Goal: Find specific page/section: Find specific page/section

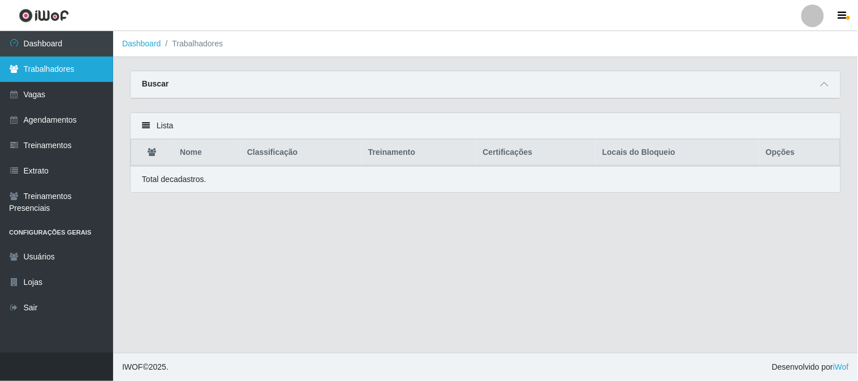
click at [69, 72] on link "Trabalhadores" at bounding box center [56, 69] width 113 height 25
click at [184, 83] on div "Buscar" at bounding box center [485, 84] width 709 height 27
click at [154, 86] on strong "Buscar" at bounding box center [155, 83] width 27 height 9
click at [825, 81] on icon at bounding box center [824, 84] width 8 height 8
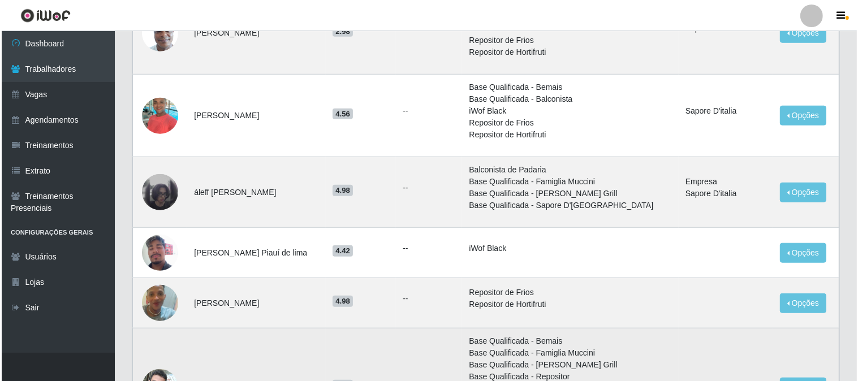
scroll to position [942, 0]
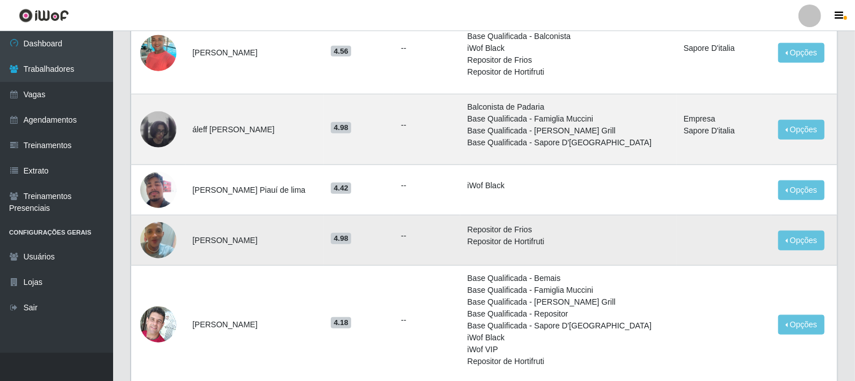
click at [157, 240] on img at bounding box center [158, 240] width 36 height 64
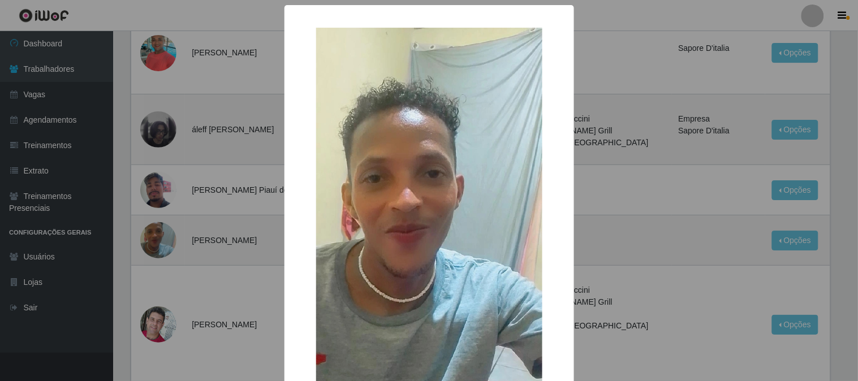
click at [241, 258] on div "× OK Cancel" at bounding box center [429, 190] width 858 height 381
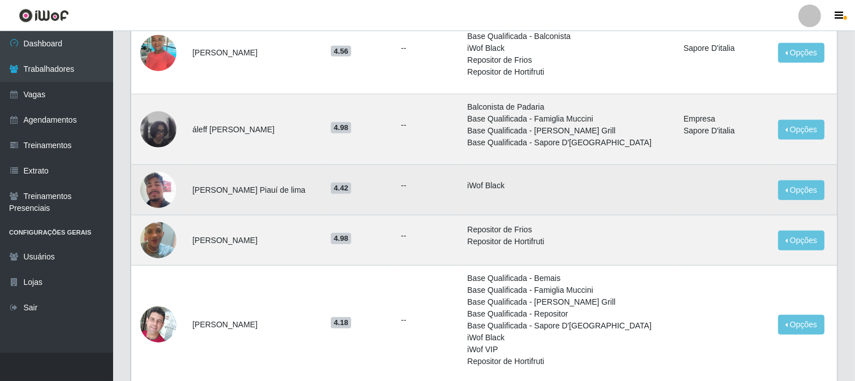
click at [162, 196] on img at bounding box center [158, 190] width 36 height 48
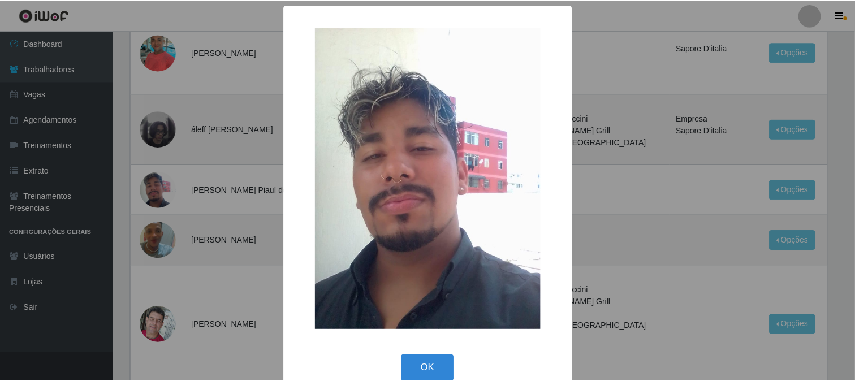
scroll to position [19, 0]
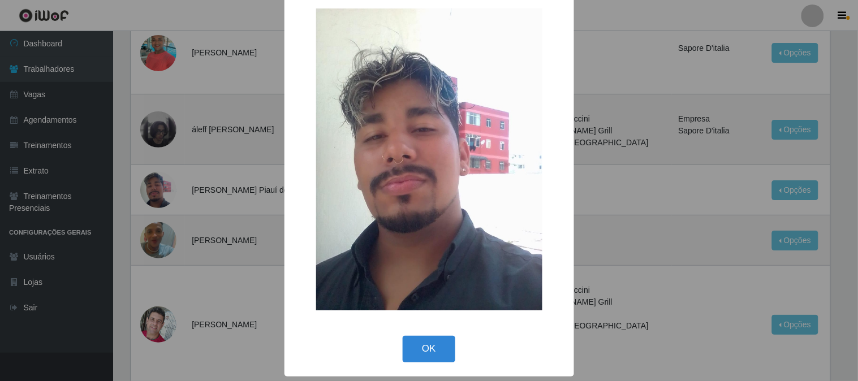
click at [252, 334] on div "× OK Cancel" at bounding box center [429, 190] width 858 height 381
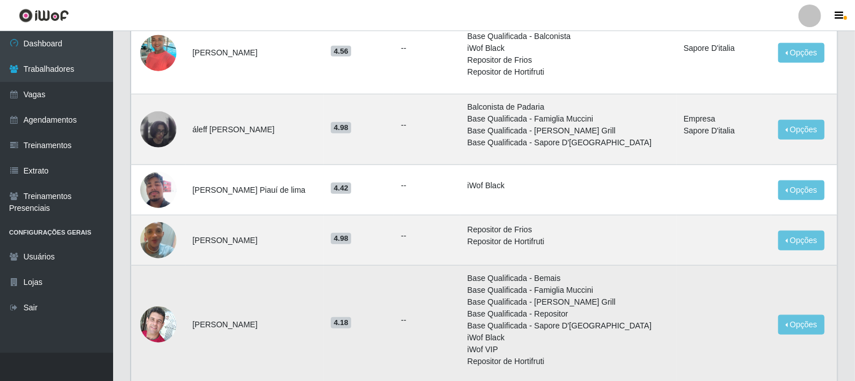
scroll to position [1067, 0]
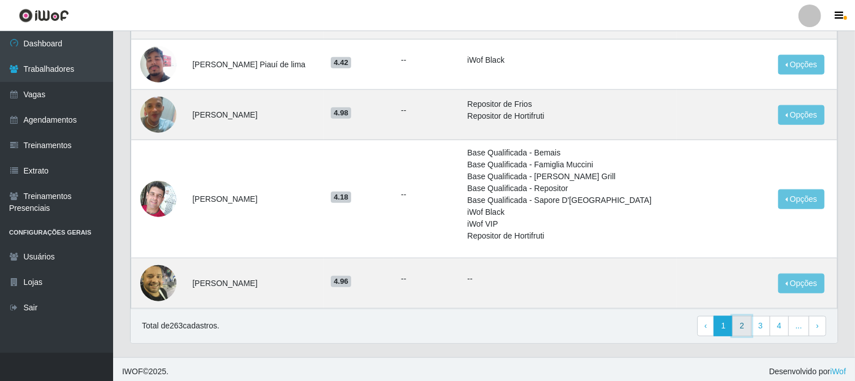
click at [745, 330] on link "2" at bounding box center [741, 326] width 19 height 20
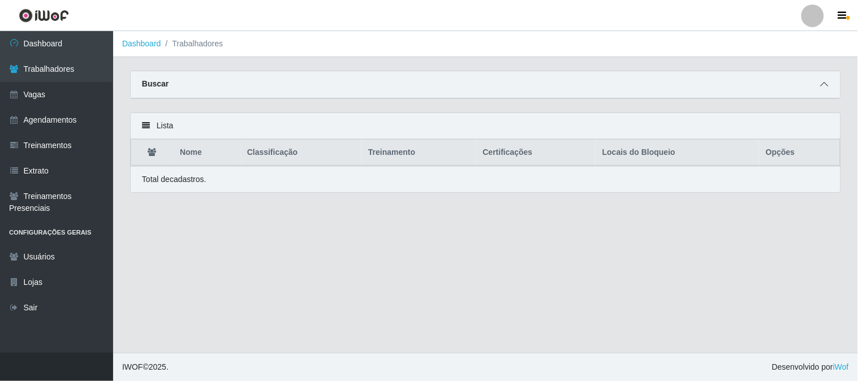
click at [824, 83] on icon at bounding box center [824, 84] width 8 height 8
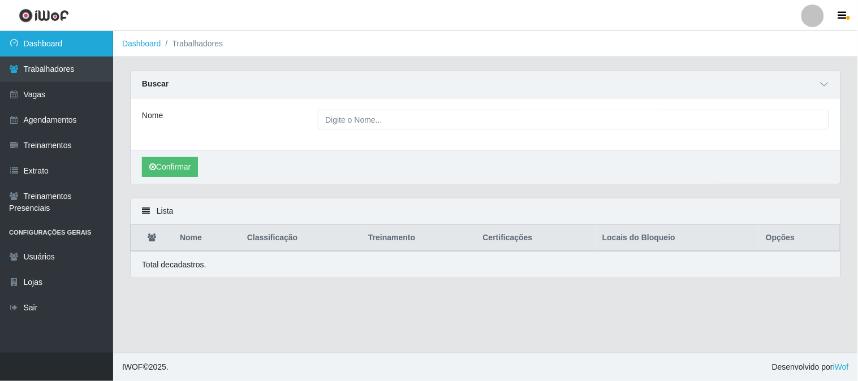
click at [71, 44] on link "Dashboard" at bounding box center [56, 43] width 113 height 25
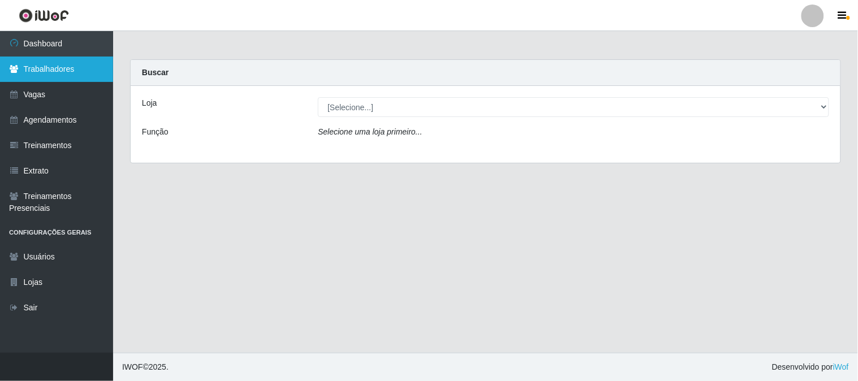
click at [90, 70] on link "Trabalhadores" at bounding box center [56, 69] width 113 height 25
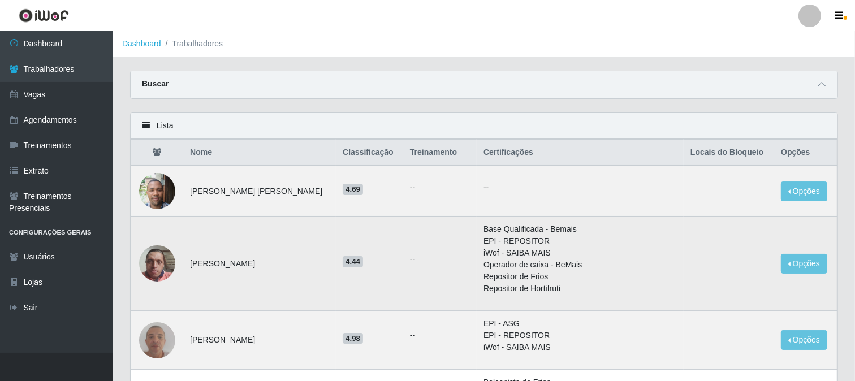
scroll to position [125, 0]
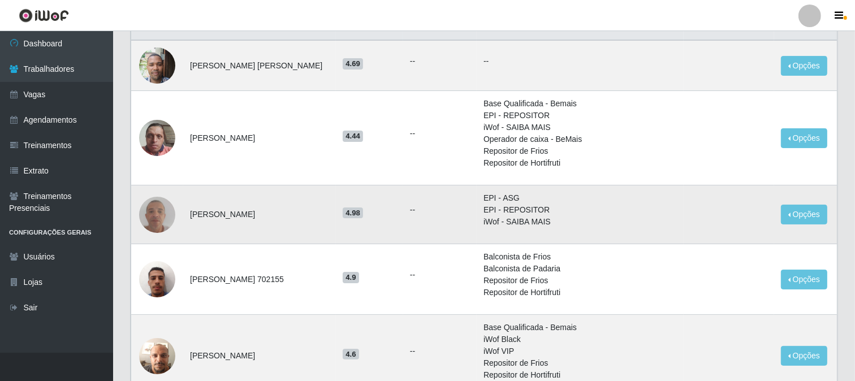
click at [155, 223] on img at bounding box center [157, 214] width 36 height 48
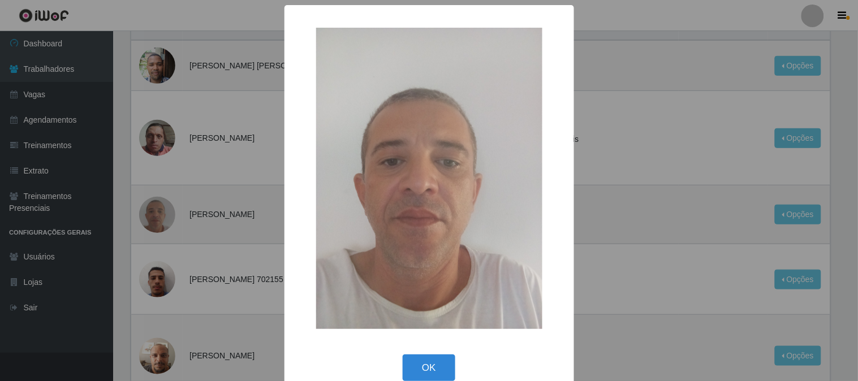
click at [193, 249] on div "× OK Cancel" at bounding box center [429, 190] width 858 height 381
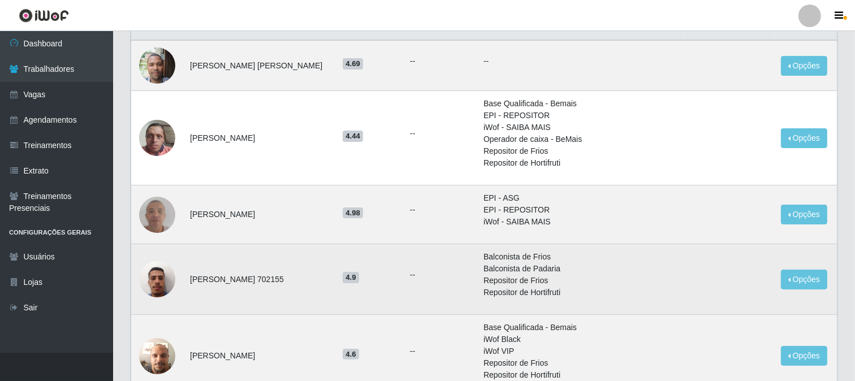
scroll to position [188, 0]
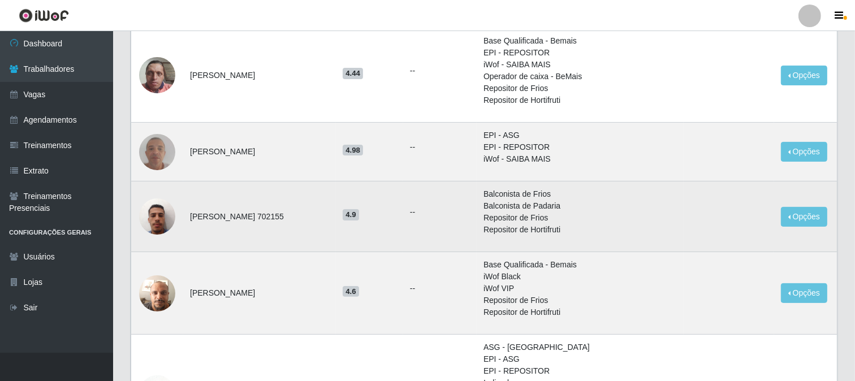
click at [167, 227] on img at bounding box center [157, 216] width 36 height 48
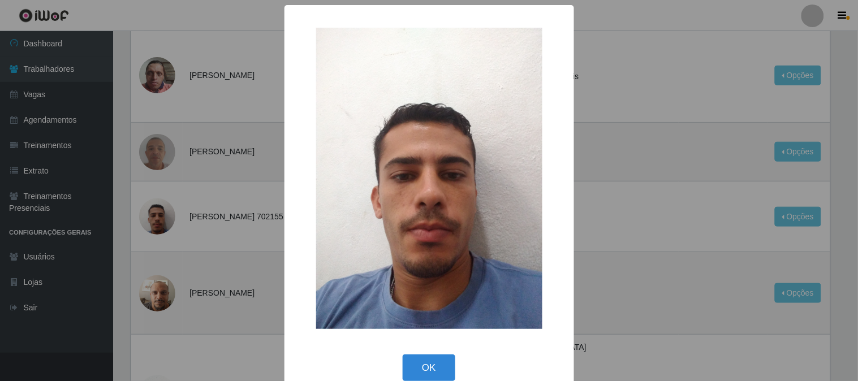
click at [159, 294] on div "× OK Cancel" at bounding box center [429, 190] width 858 height 381
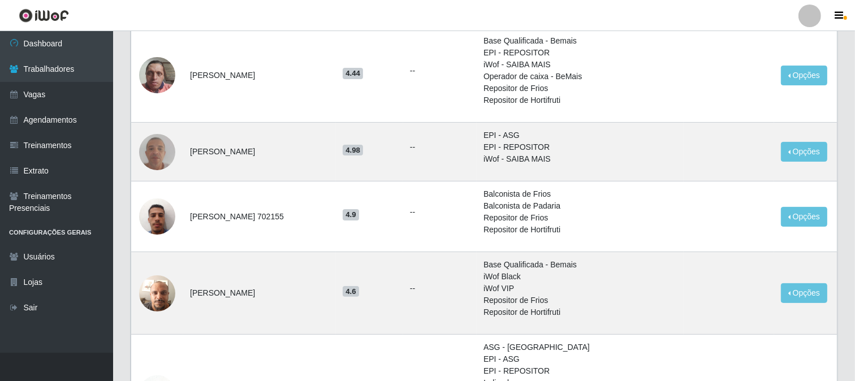
click at [159, 294] on img at bounding box center [157, 293] width 36 height 48
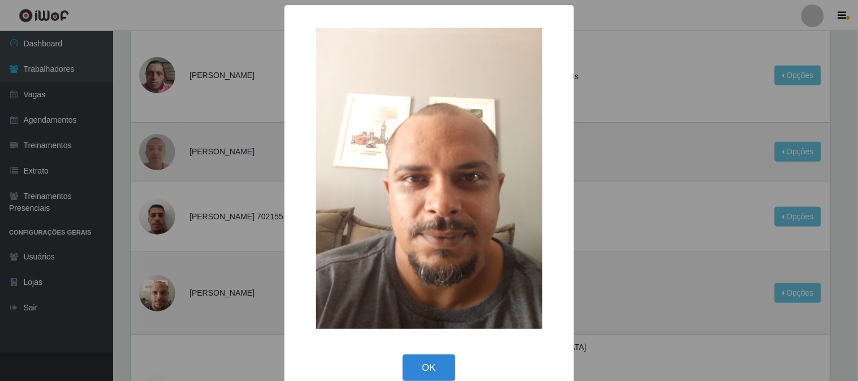
click at [159, 294] on div "× OK Cancel" at bounding box center [429, 190] width 858 height 381
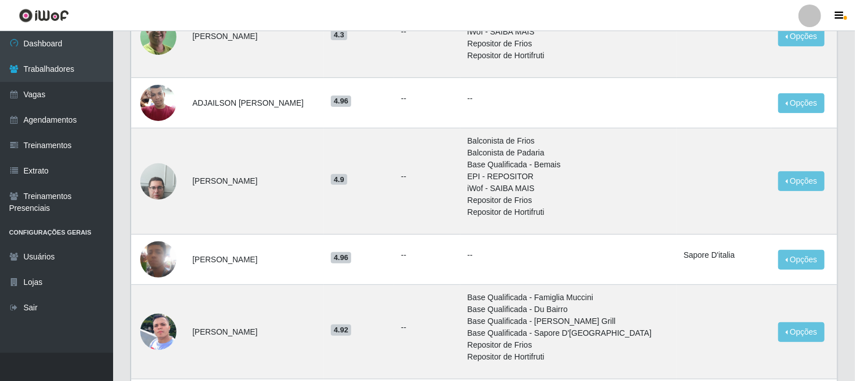
scroll to position [524, 0]
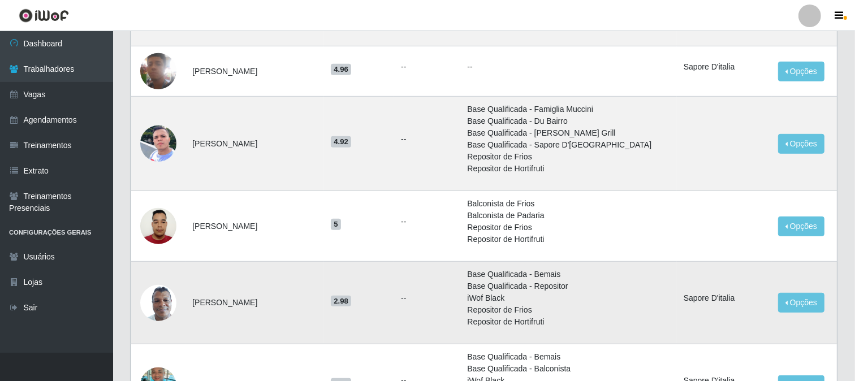
click at [165, 311] on img at bounding box center [158, 303] width 36 height 48
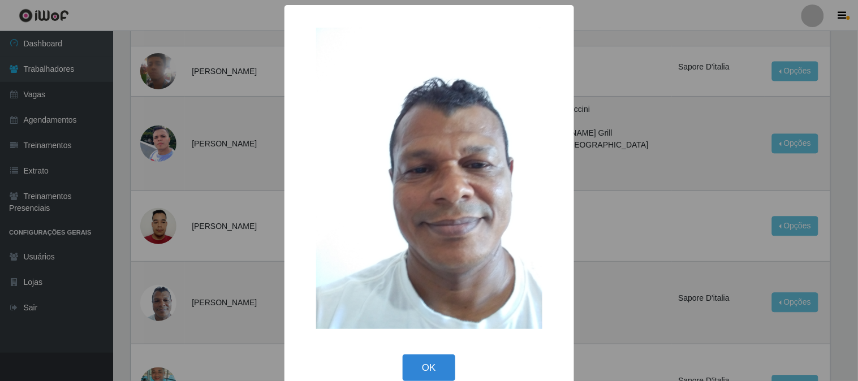
click at [173, 330] on div "× OK Cancel" at bounding box center [429, 190] width 858 height 381
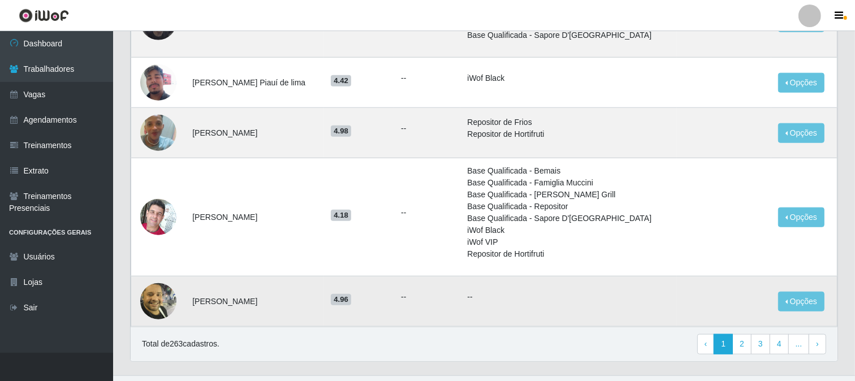
scroll to position [986, 0]
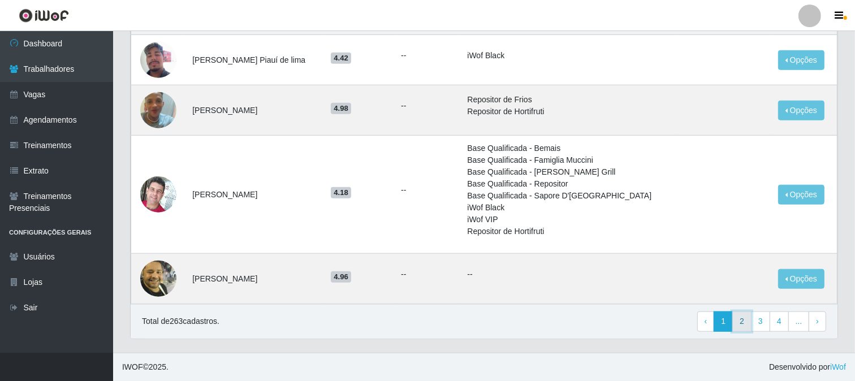
click at [743, 328] on link "2" at bounding box center [741, 321] width 19 height 20
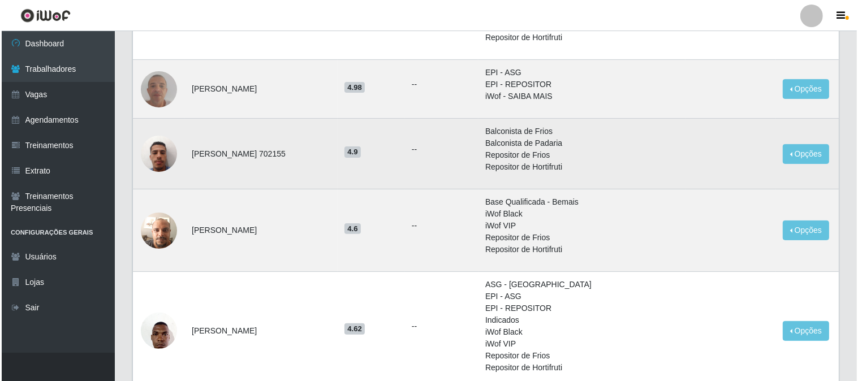
scroll to position [565, 0]
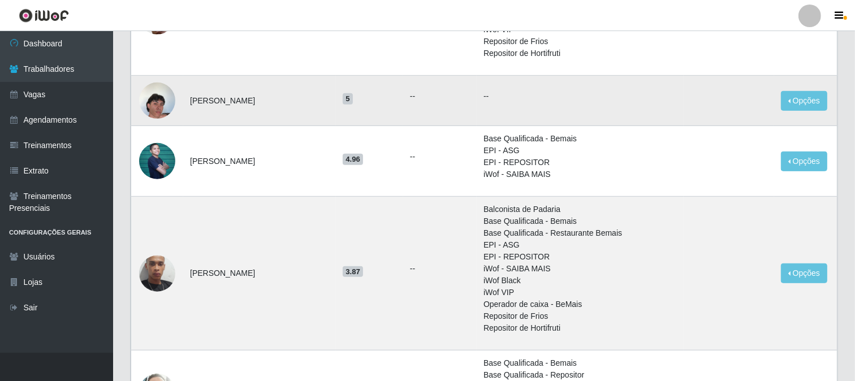
click at [155, 103] on img at bounding box center [157, 100] width 36 height 64
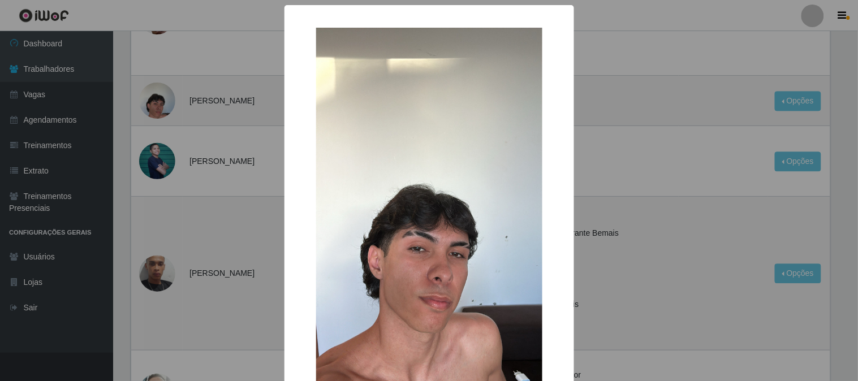
click at [196, 94] on div "× OK Cancel" at bounding box center [429, 190] width 858 height 381
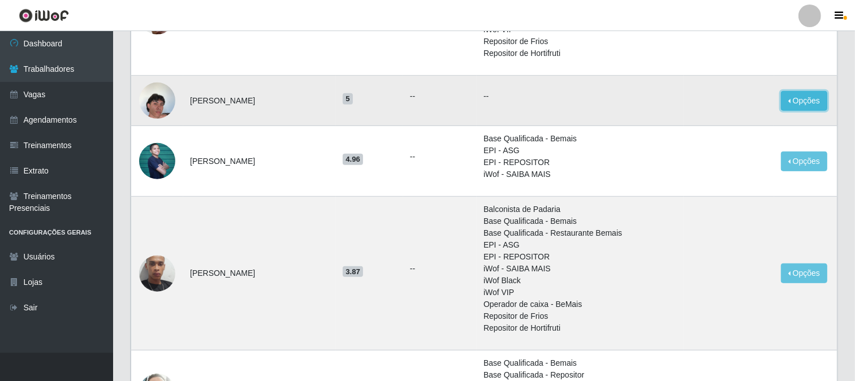
click at [806, 101] on button "Opções" at bounding box center [804, 101] width 46 height 20
click at [623, 104] on td "--" at bounding box center [580, 101] width 207 height 50
click at [353, 101] on span "5" at bounding box center [348, 98] width 10 height 11
click at [289, 115] on td "Amin Santana Avelino" at bounding box center [259, 101] width 153 height 50
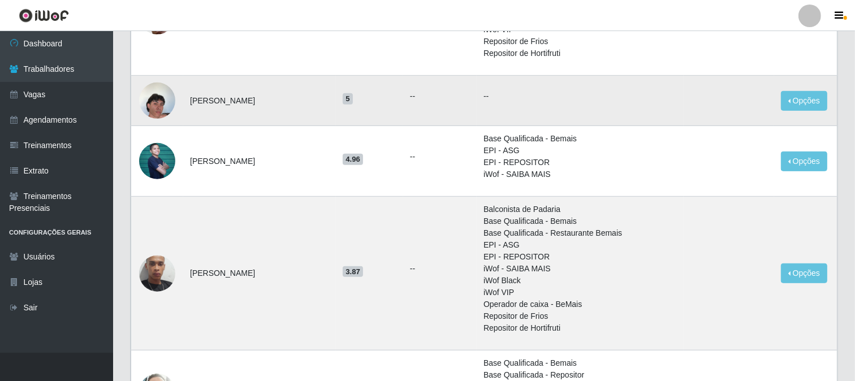
click at [289, 115] on td "Amin Santana Avelino" at bounding box center [259, 101] width 153 height 50
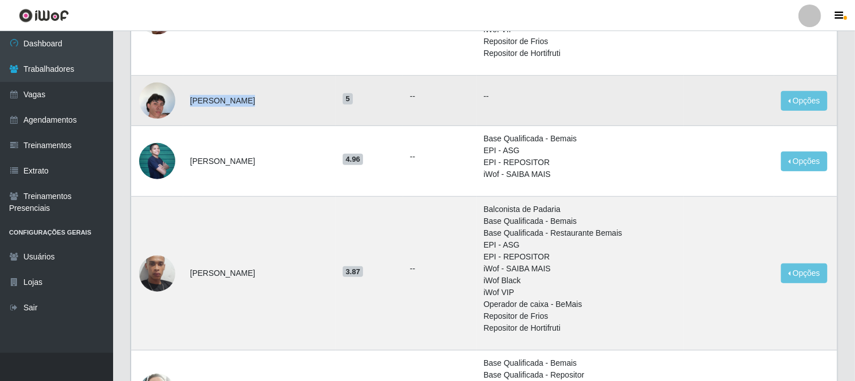
click at [289, 115] on td "Amin Santana Avelino" at bounding box center [259, 101] width 153 height 50
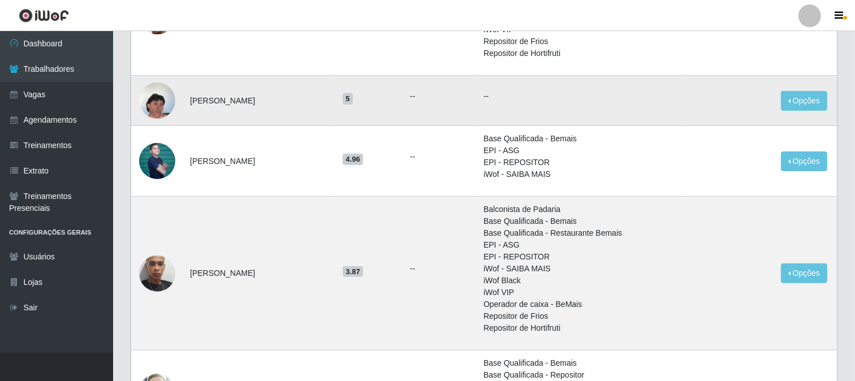
click at [289, 115] on td "Amin Santana Avelino" at bounding box center [259, 101] width 153 height 50
click at [161, 100] on img at bounding box center [157, 100] width 36 height 64
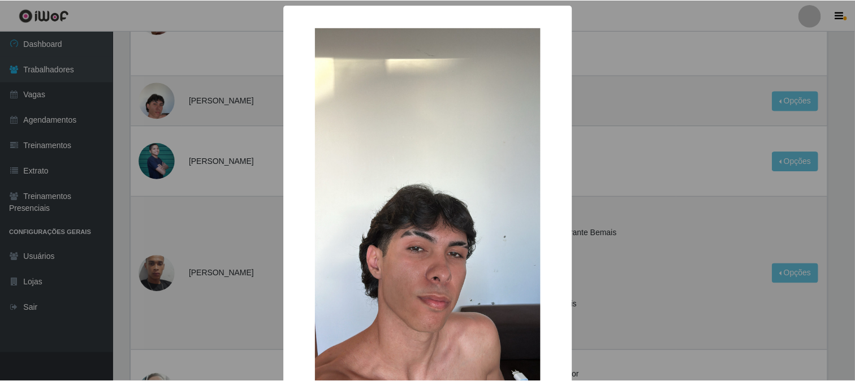
scroll to position [119, 0]
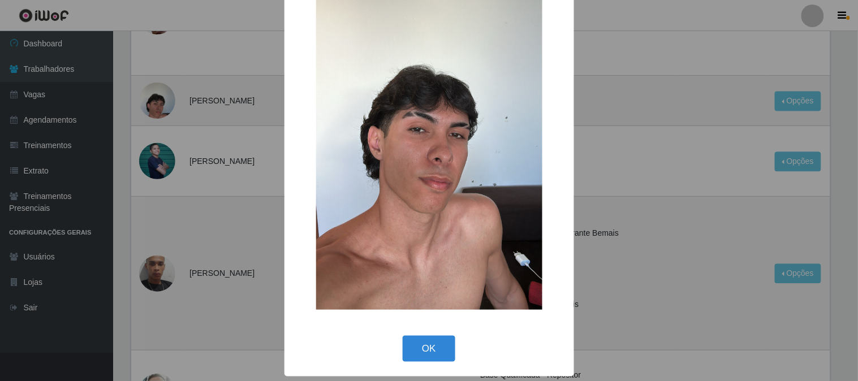
drag, startPoint x: 215, startPoint y: 201, endPoint x: 210, endPoint y: 189, distance: 13.7
click at [215, 201] on div "× OK Cancel" at bounding box center [429, 190] width 858 height 381
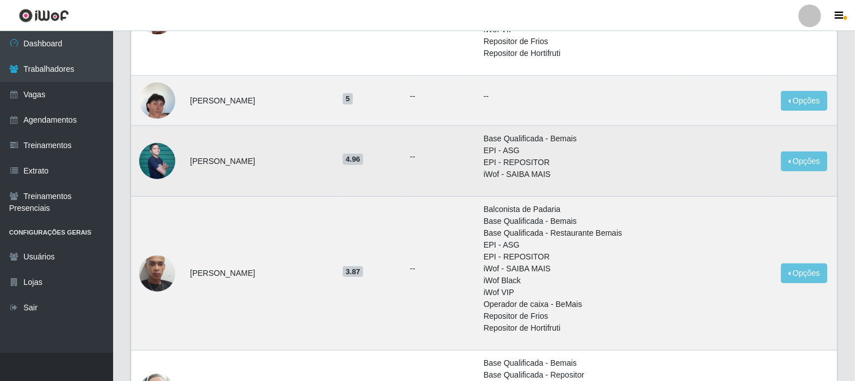
click at [159, 149] on img at bounding box center [157, 161] width 36 height 80
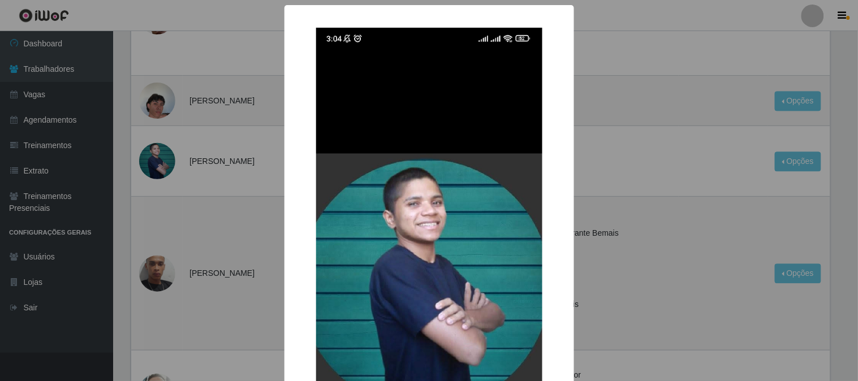
drag, startPoint x: 213, startPoint y: 223, endPoint x: 177, endPoint y: 193, distance: 46.5
click at [211, 219] on div "× OK Cancel" at bounding box center [429, 190] width 858 height 381
